Goal: Information Seeking & Learning: Learn about a topic

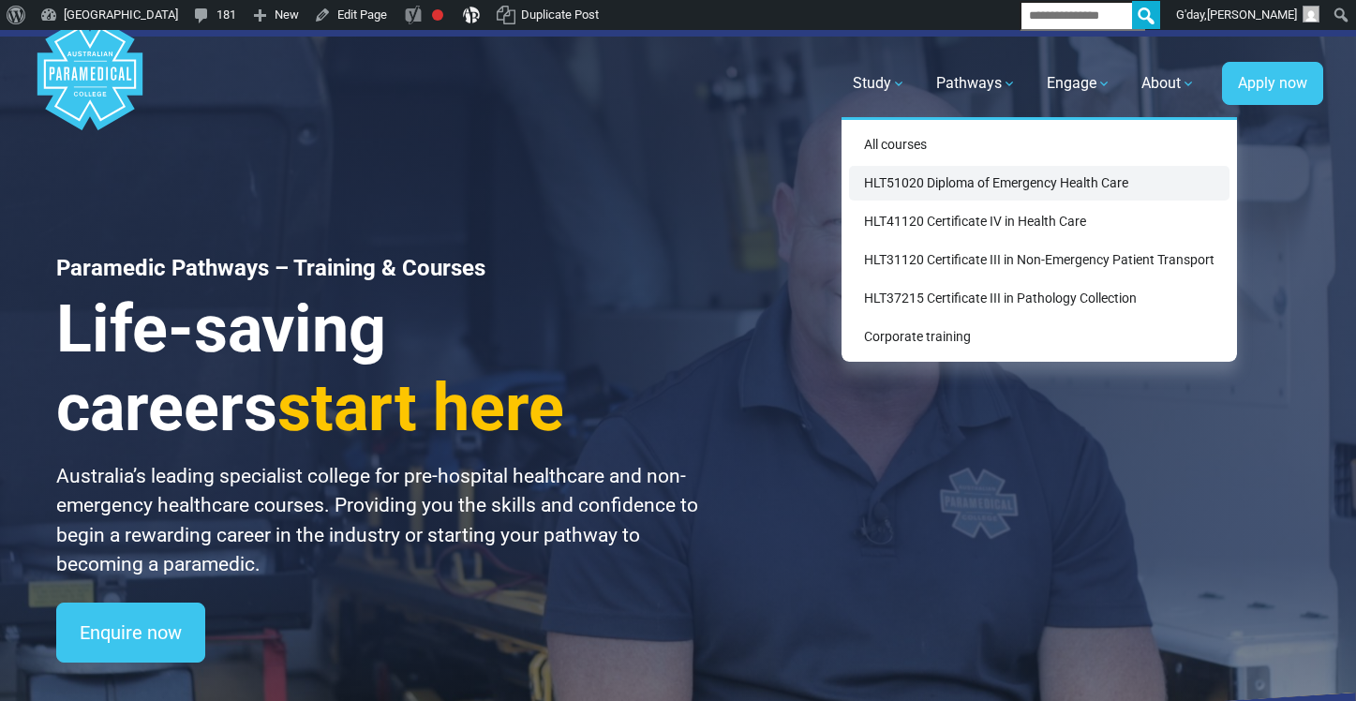
click at [900, 200] on link "HLT51020 Diploma of Emergency Health Care" at bounding box center [1039, 183] width 381 height 35
click at [923, 183] on link "HLT51020 Diploma of Emergency Health Care" at bounding box center [1039, 183] width 381 height 35
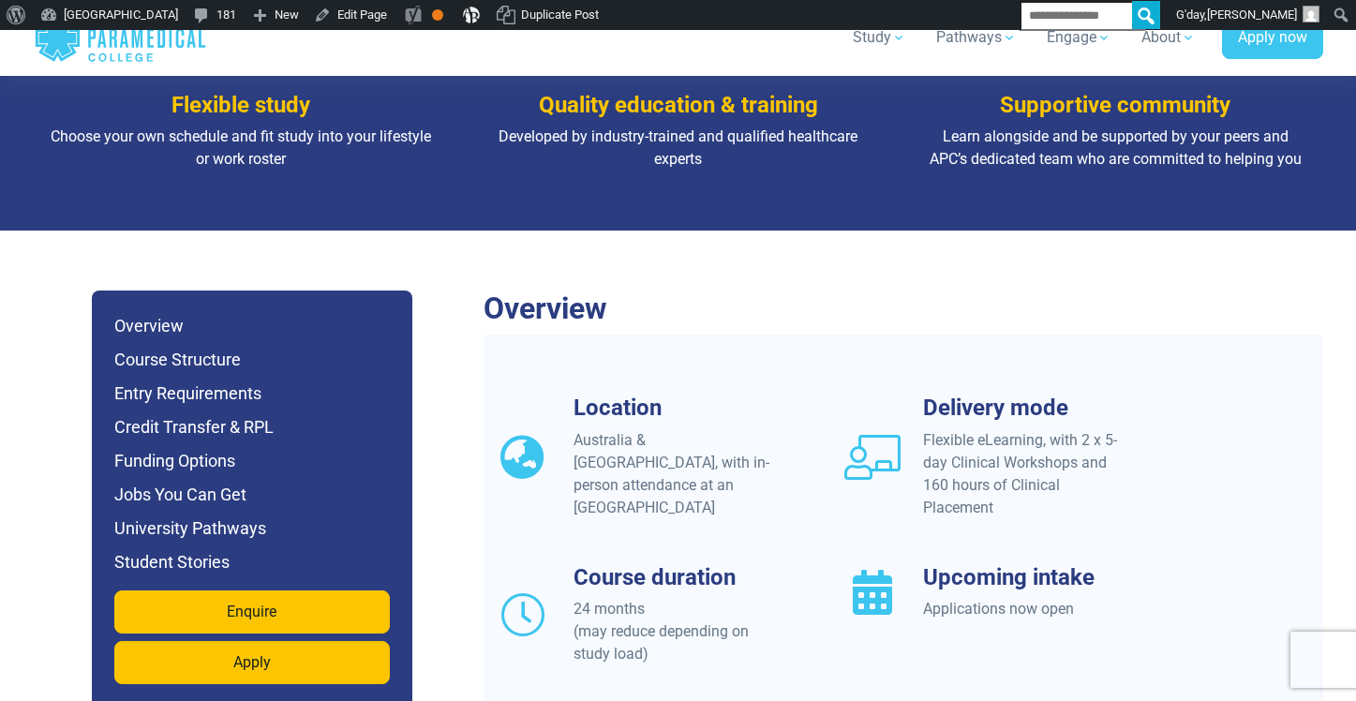
scroll to position [1491, 0]
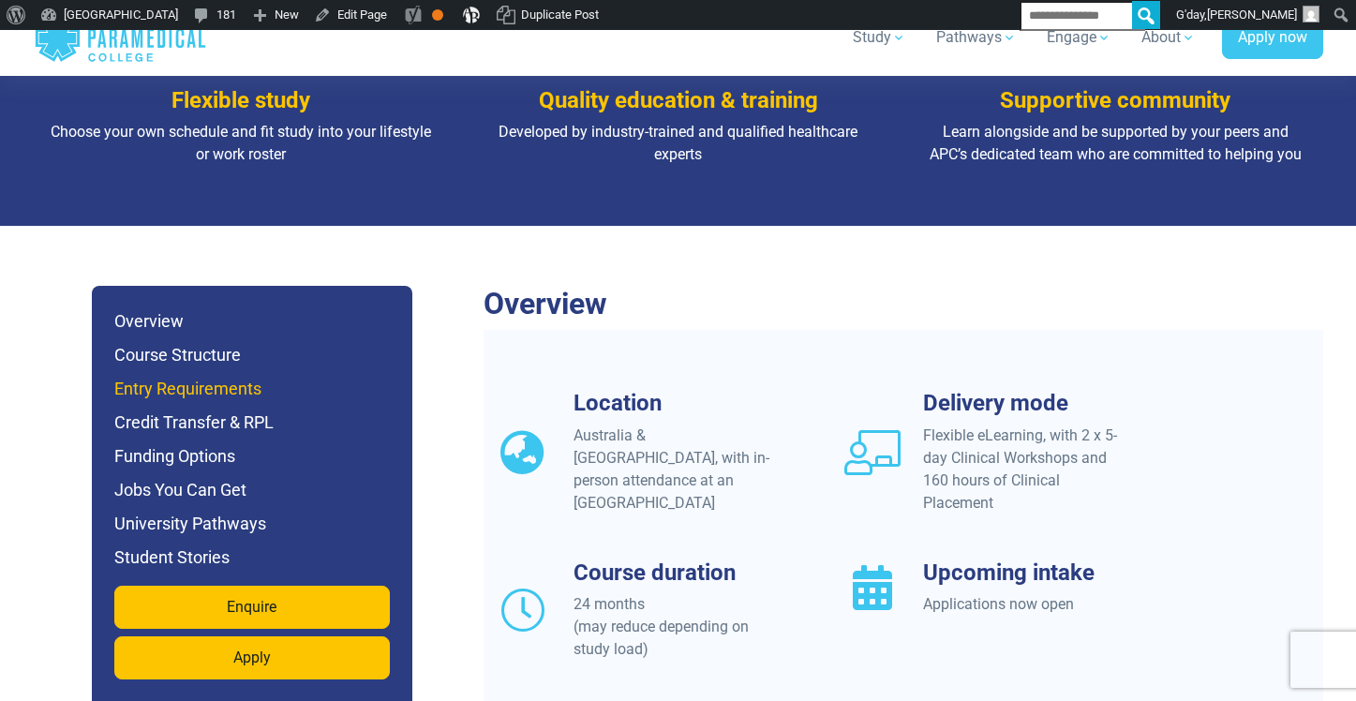
click at [140, 376] on h6 "Entry Requirements" at bounding box center [252, 389] width 276 height 26
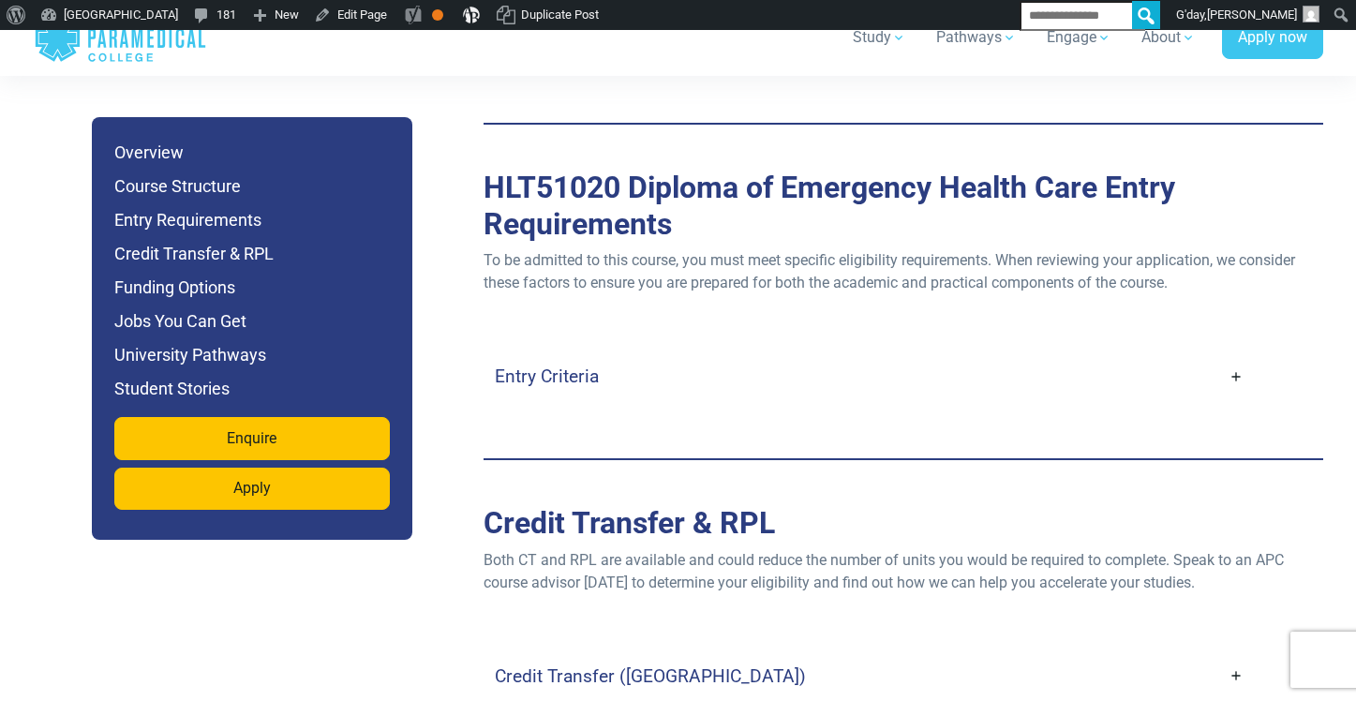
scroll to position [5112, 0]
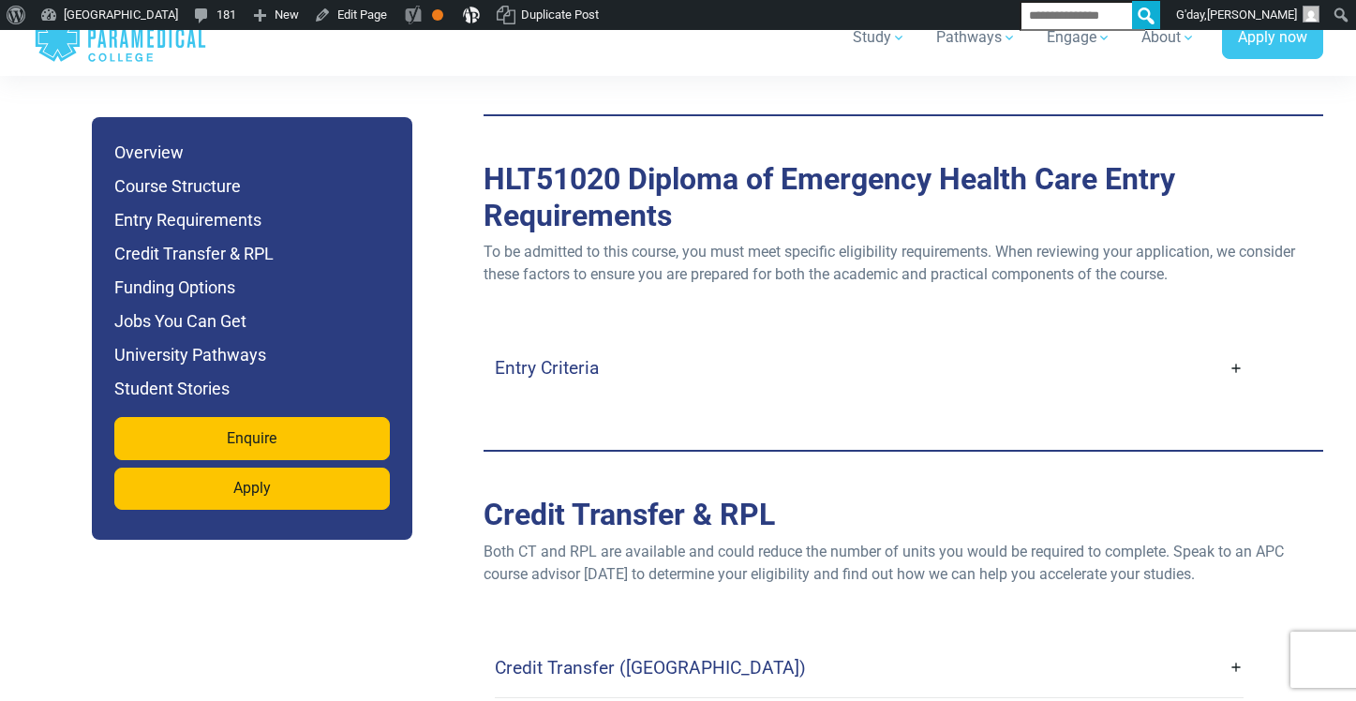
click at [781, 346] on link "Entry Criteria" at bounding box center [869, 368] width 749 height 44
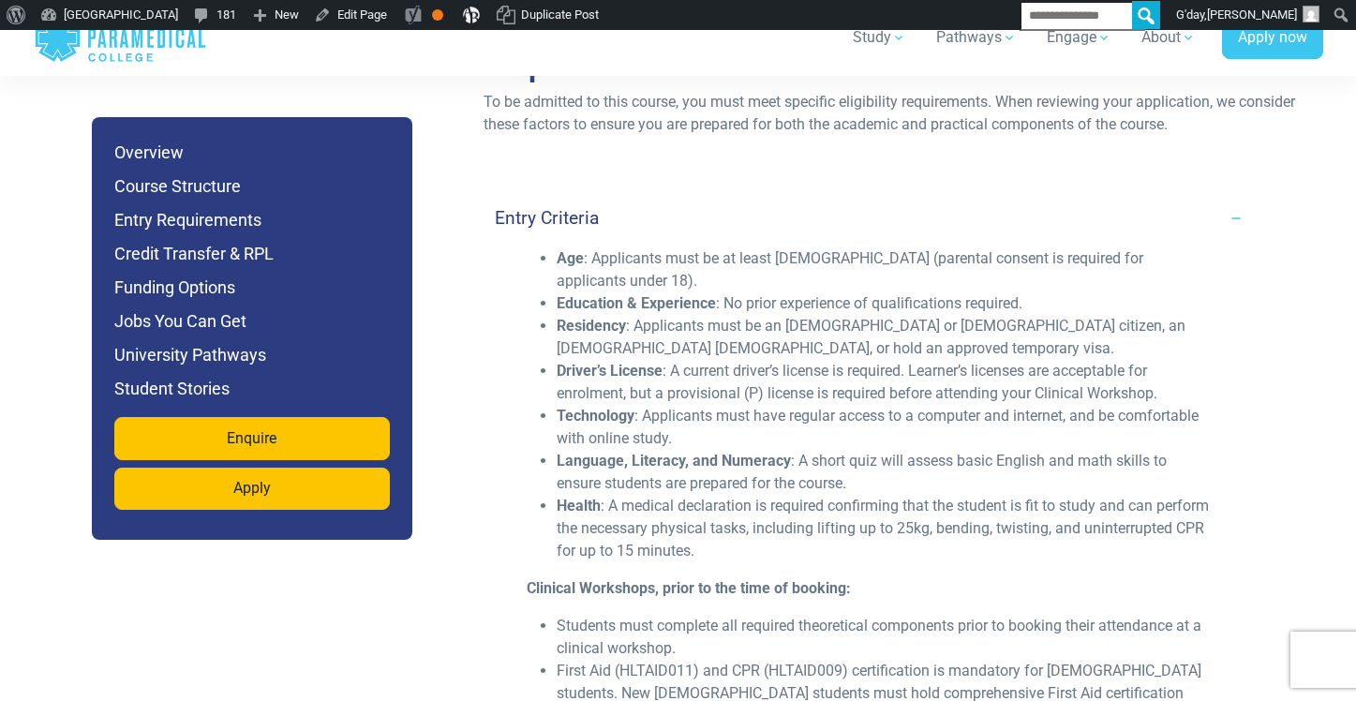
scroll to position [5269, 0]
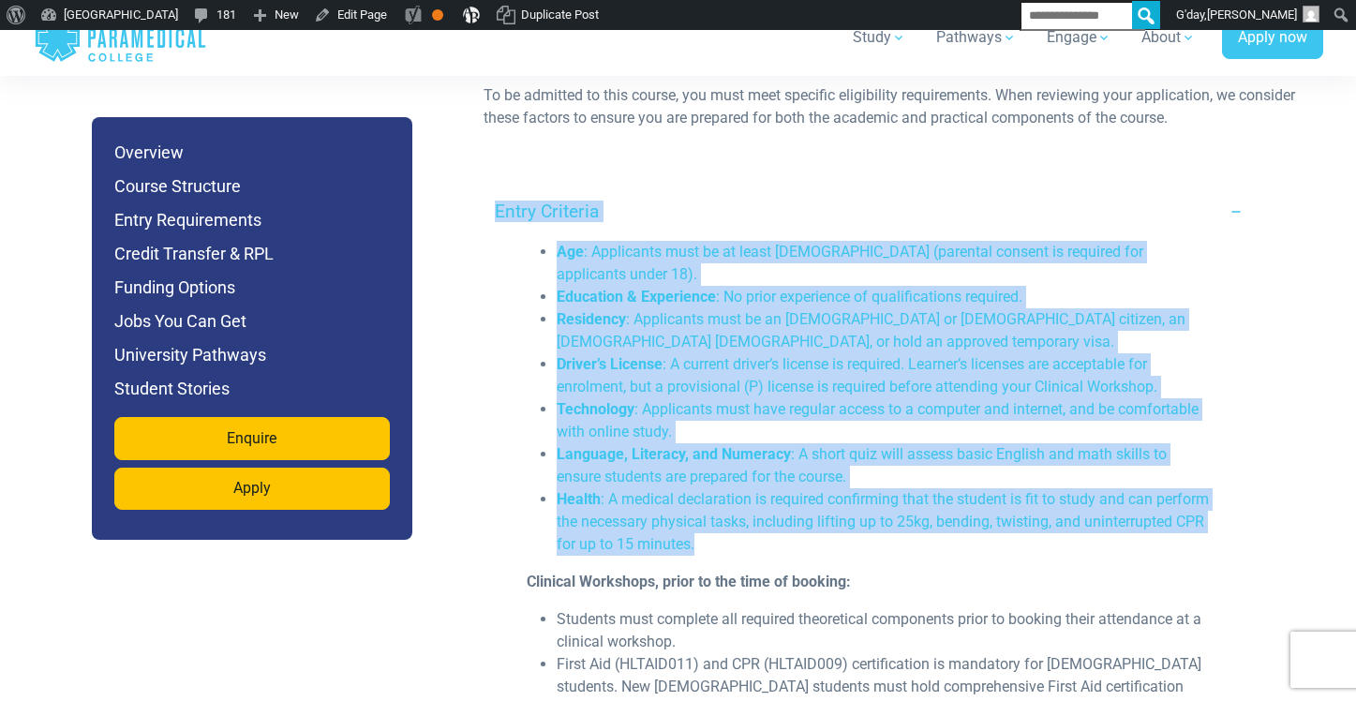
drag, startPoint x: 855, startPoint y: 487, endPoint x: 484, endPoint y: 138, distance: 509.9
click at [484, 144] on div "Entry Criteria Age : Applicants must be at least 16 years old (parental consent…" at bounding box center [904, 569] width 840 height 850
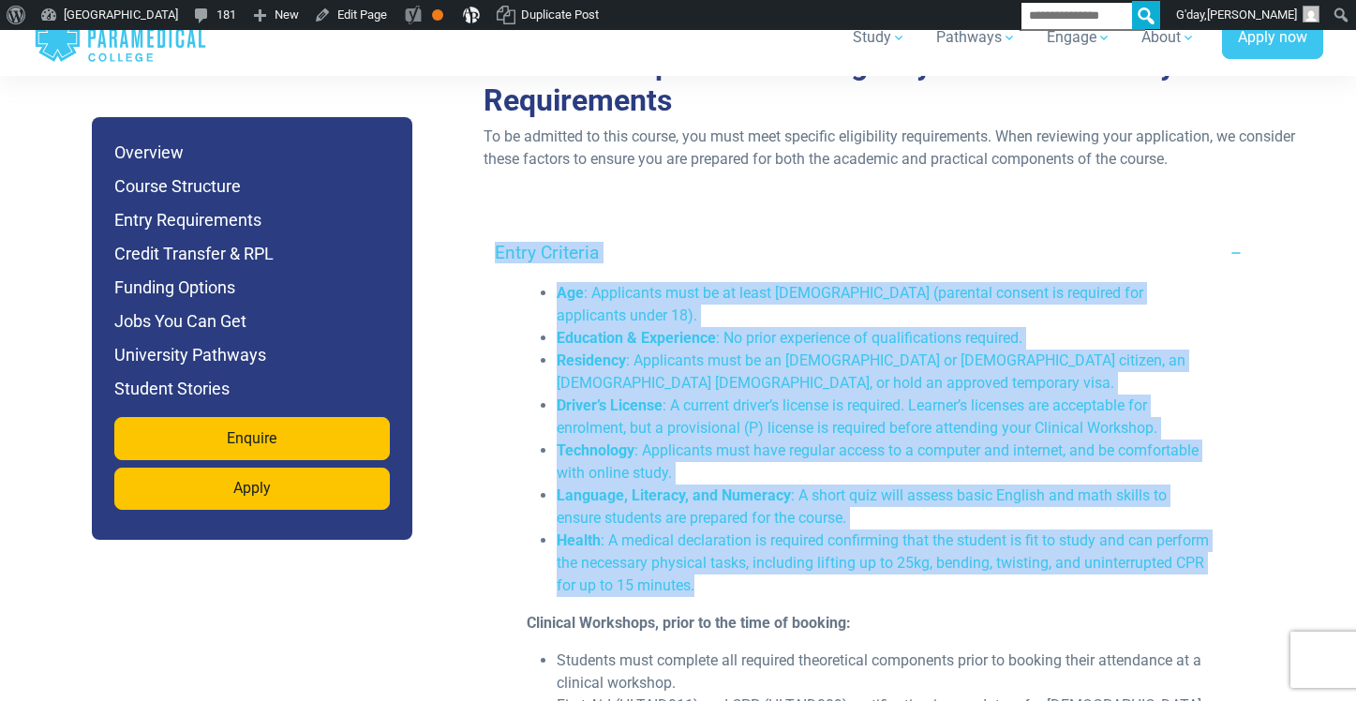
scroll to position [5224, 0]
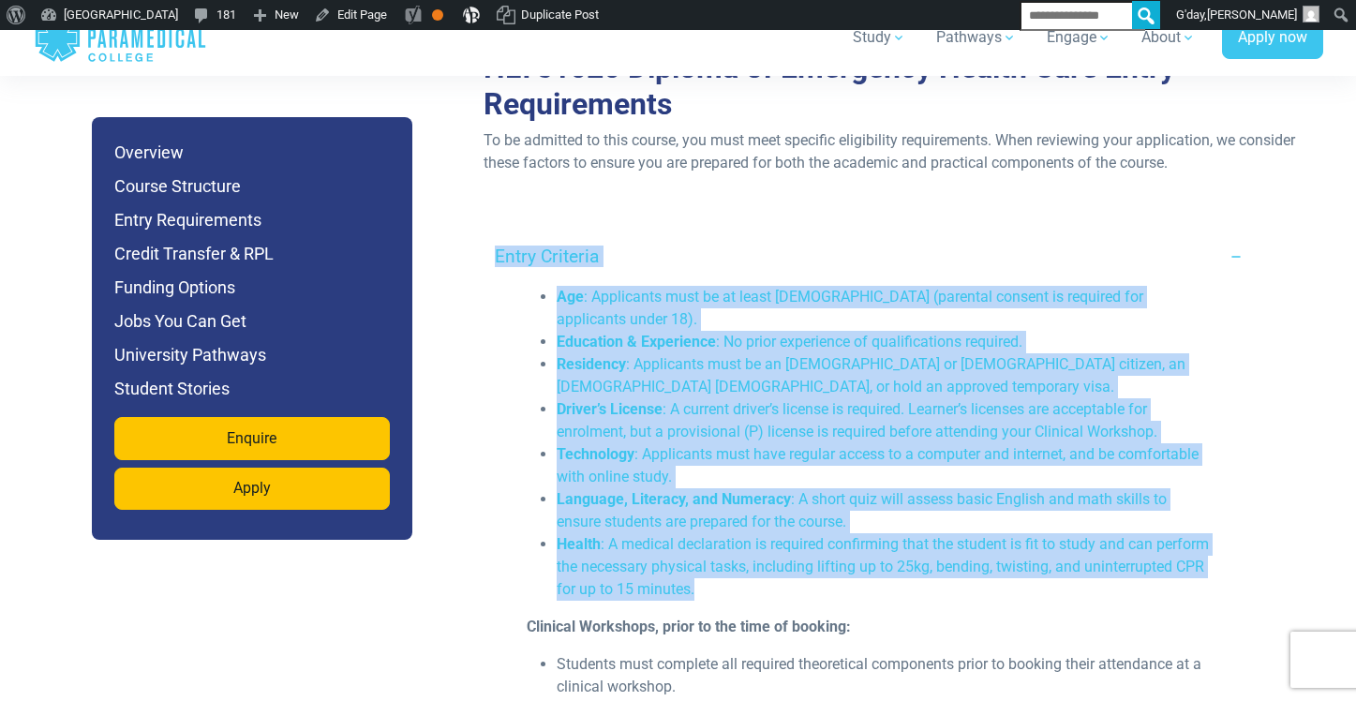
click at [680, 398] on li "Driver’s License : A current driver’s license is required. Learner’s licenses a…" at bounding box center [884, 420] width 655 height 45
drag, startPoint x: 842, startPoint y: 514, endPoint x: 539, endPoint y: 239, distance: 408.7
click at [539, 286] on ul "Age : Applicants must be at least 16 years old (parental consent is required fo…" at bounding box center [869, 443] width 685 height 315
copy ul "Age : Applicants must be at least 16 years old (parental consent is required fo…"
